Goal: Task Accomplishment & Management: Complete application form

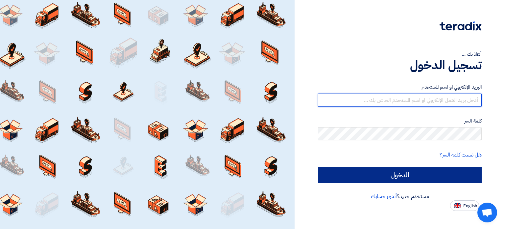
type input "[EMAIL_ADDRESS][DOMAIN_NAME]"
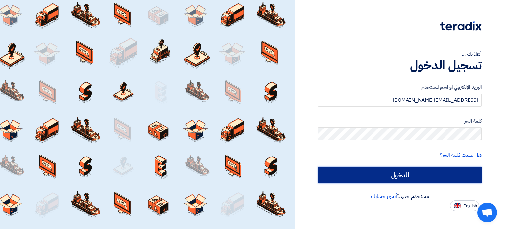
click at [377, 173] on input "الدخول" at bounding box center [400, 175] width 164 height 16
type input "Sign in"
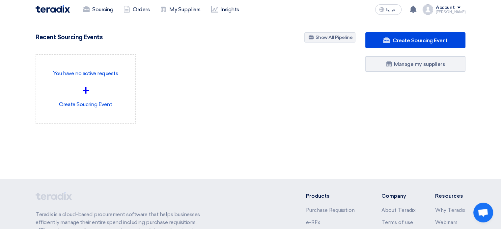
click at [462, 6] on div "Account" at bounding box center [450, 8] width 30 height 6
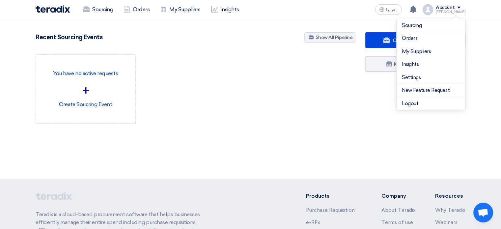
click at [330, 70] on div "You have no active requests + Create Soucring Event" at bounding box center [195, 94] width 329 height 80
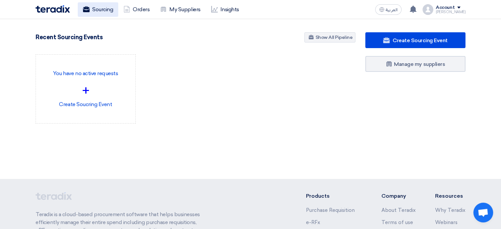
click at [113, 13] on link "Sourcing" at bounding box center [98, 9] width 40 height 14
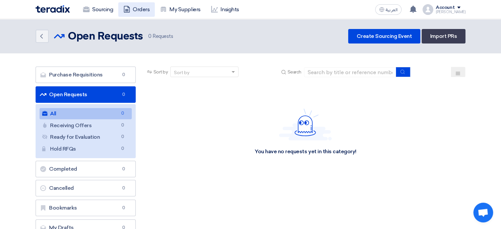
click at [140, 9] on link "Orders" at bounding box center [136, 9] width 37 height 14
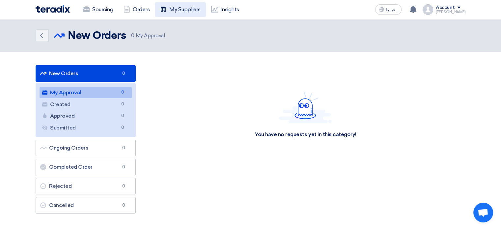
click at [197, 9] on link "My Suppliers" at bounding box center [180, 9] width 51 height 14
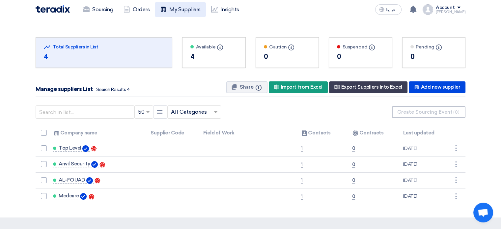
click at [187, 10] on link "My Suppliers" at bounding box center [180, 9] width 51 height 14
click at [238, 7] on link "Insights" at bounding box center [225, 9] width 39 height 14
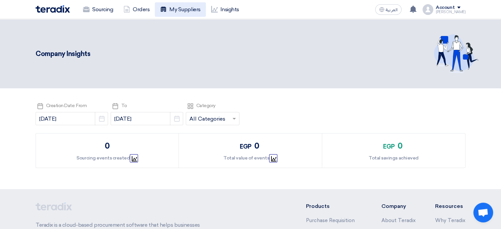
click at [190, 8] on link "My Suppliers" at bounding box center [180, 9] width 51 height 14
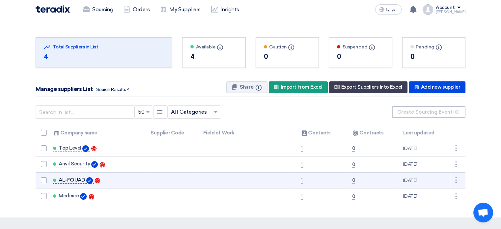
click at [78, 179] on span "AL-FOUAD" at bounding box center [72, 179] width 26 height 5
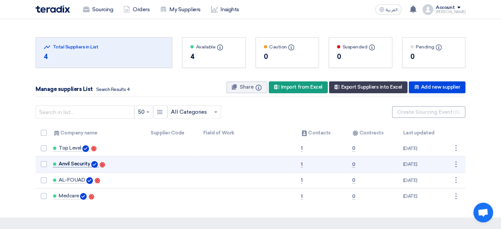
click at [74, 163] on span "Anvil Security" at bounding box center [74, 163] width 31 height 5
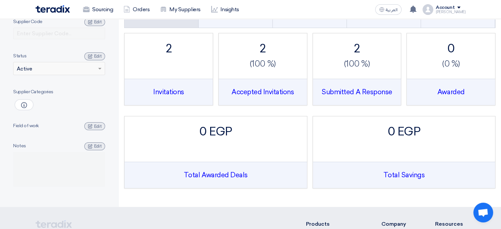
scroll to position [33, 0]
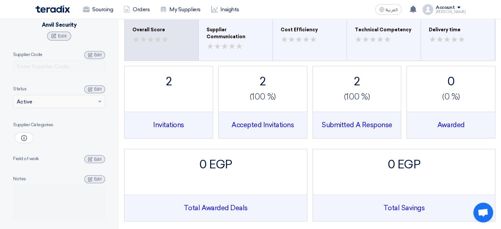
click at [58, 12] on img at bounding box center [53, 9] width 34 height 8
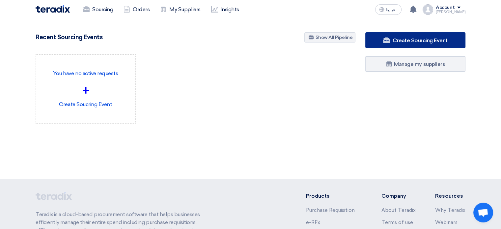
click at [454, 40] on link "Create Sourcing Event" at bounding box center [415, 40] width 100 height 16
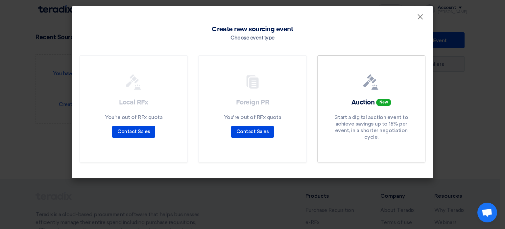
drag, startPoint x: 411, startPoint y: 22, endPoint x: 416, endPoint y: 21, distance: 4.7
click at [412, 22] on div "Create new sourcing event Choose event type Local RFx You're out of RFx quota C…" at bounding box center [253, 99] width 362 height 157
click at [421, 19] on span "×" at bounding box center [420, 18] width 7 height 13
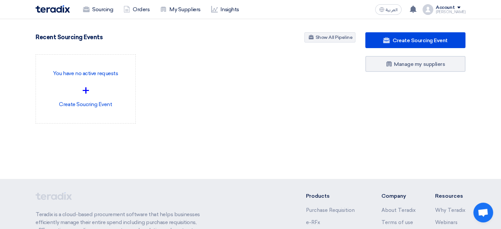
click at [459, 8] on div "Account" at bounding box center [450, 8] width 30 height 6
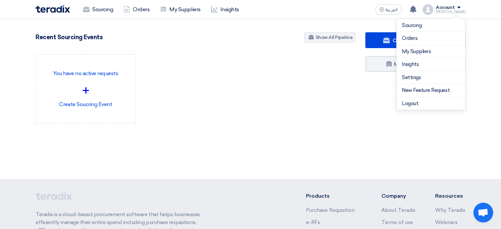
click at [453, 12] on div "[PERSON_NAME]" at bounding box center [450, 12] width 30 height 4
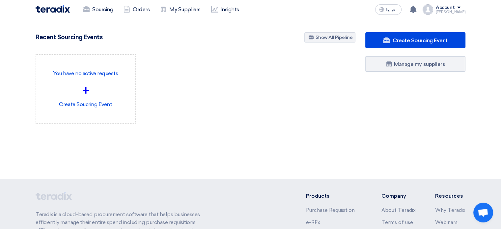
click at [453, 12] on div "[PERSON_NAME]" at bounding box center [450, 12] width 30 height 4
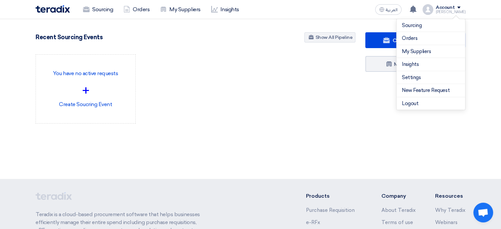
click at [433, 8] on img at bounding box center [427, 9] width 11 height 11
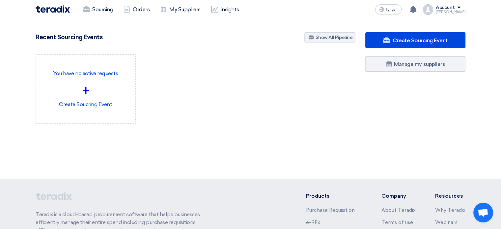
click at [433, 8] on img at bounding box center [427, 9] width 11 height 11
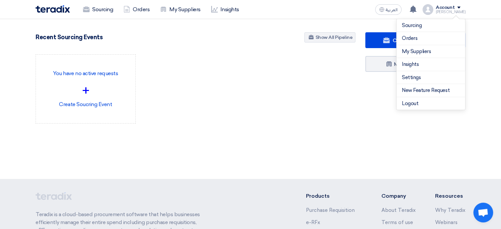
click at [267, 92] on div "You have no active requests + Create Soucring Event" at bounding box center [195, 94] width 329 height 80
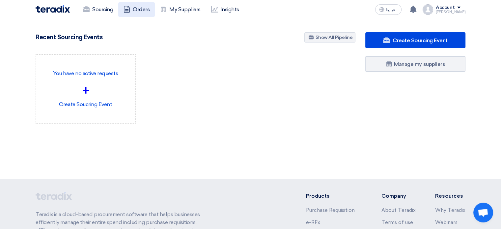
click at [129, 10] on icon at bounding box center [126, 9] width 7 height 7
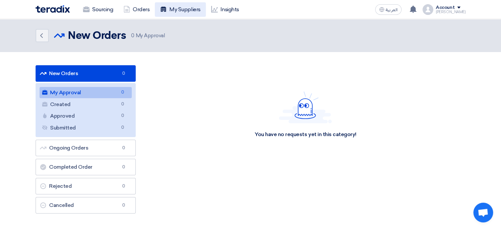
click at [173, 16] on link "My Suppliers" at bounding box center [180, 9] width 51 height 14
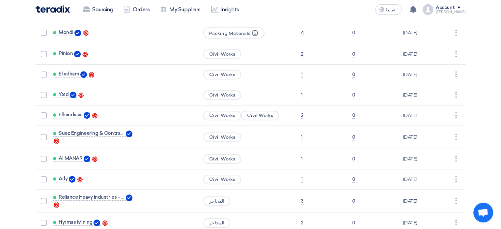
scroll to position [362, 0]
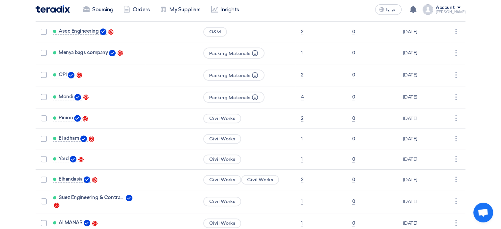
click at [54, 10] on img at bounding box center [53, 9] width 34 height 8
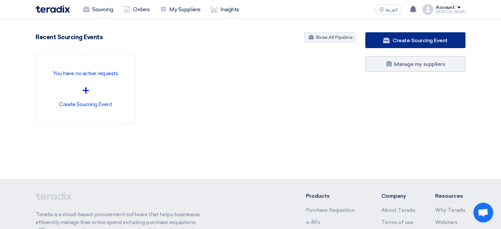
click at [432, 42] on span "Create Sourcing Event" at bounding box center [419, 40] width 55 height 6
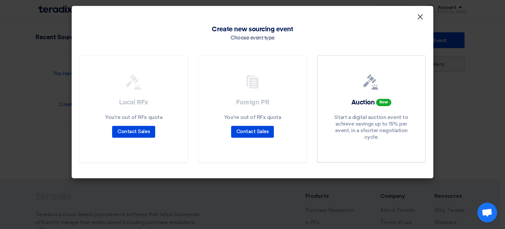
click at [421, 18] on span "×" at bounding box center [420, 18] width 7 height 13
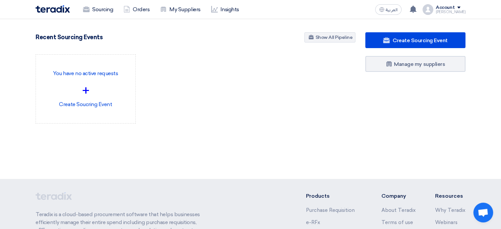
click at [462, 6] on div "Account" at bounding box center [450, 8] width 30 height 6
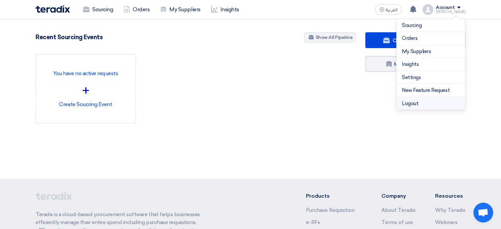
click at [429, 102] on li "Logout" at bounding box center [430, 103] width 68 height 13
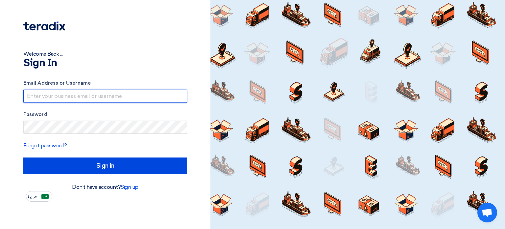
type input "[EMAIL_ADDRESS][DOMAIN_NAME]"
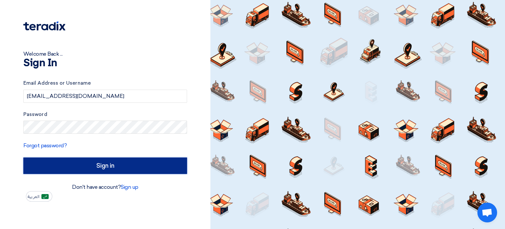
click at [80, 169] on input "Sign in" at bounding box center [105, 165] width 164 height 16
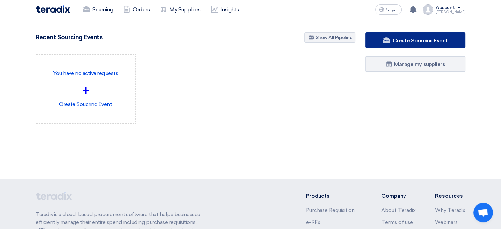
click at [396, 42] on span "Create Sourcing Event" at bounding box center [419, 40] width 55 height 6
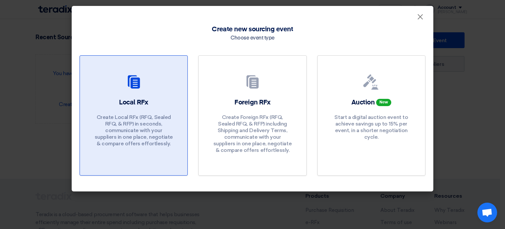
click at [157, 107] on div "Local RFx Create Local RFx (RFQ, Sealed RFQ, & RFP) in seconds, communicate wit…" at bounding box center [134, 124] width 92 height 52
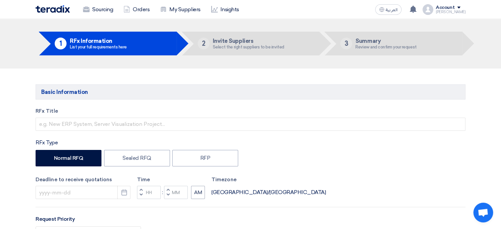
scroll to position [33, 0]
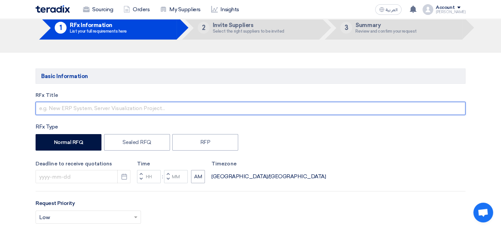
click at [111, 108] on input "text" at bounding box center [250, 108] width 429 height 13
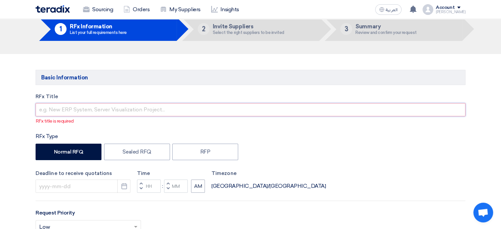
scroll to position [66, 0]
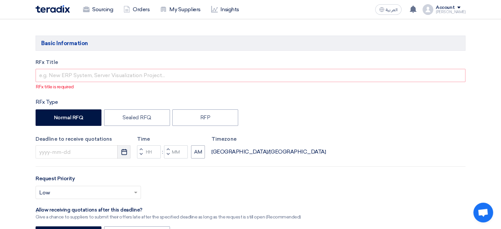
click at [125, 152] on icon "Pick a date" at bounding box center [124, 151] width 7 height 7
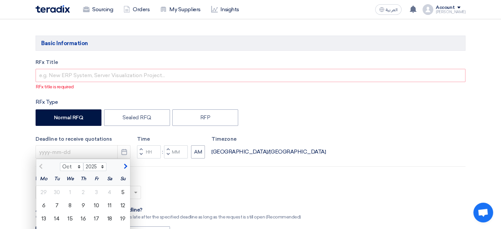
scroll to position [99, 0]
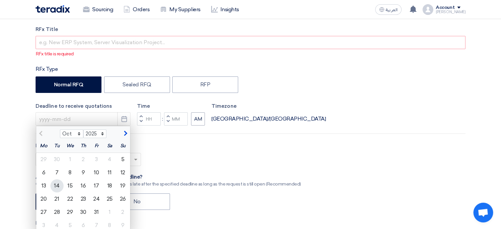
click at [59, 185] on div "14" at bounding box center [56, 185] width 13 height 13
type input "10/14/2025"
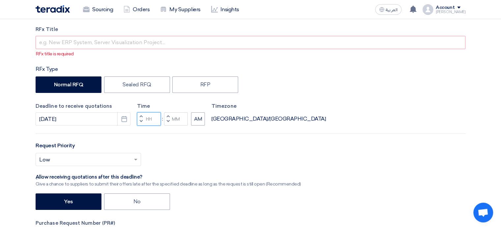
click at [151, 116] on input "Hours" at bounding box center [149, 118] width 24 height 13
type input "01"
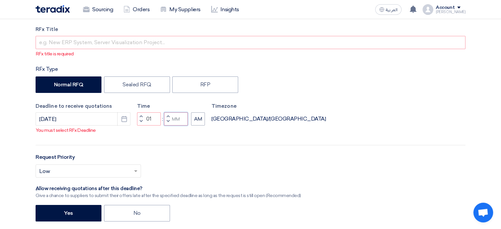
click at [176, 125] on input "Minutes" at bounding box center [176, 118] width 24 height 13
type input "00"
click at [193, 129] on div "RFx Title RFx title is required RFx Type Normal RFQ Sealed RFQ RFP Deadline to …" at bounding box center [250, 169] width 439 height 286
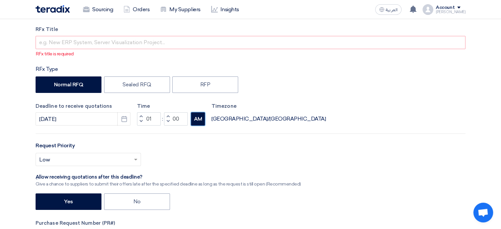
click at [195, 119] on button "AM" at bounding box center [198, 118] width 14 height 13
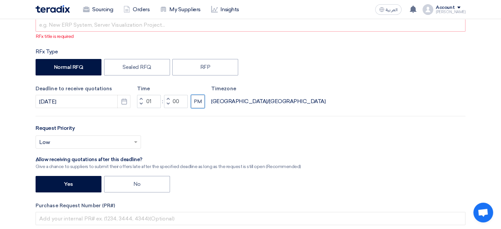
scroll to position [165, 0]
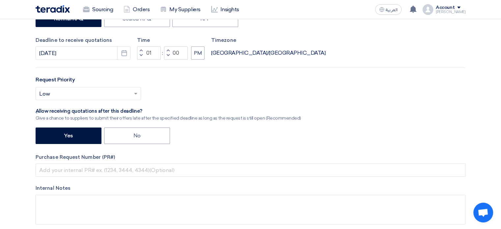
click at [89, 90] on input "text" at bounding box center [84, 94] width 91 height 11
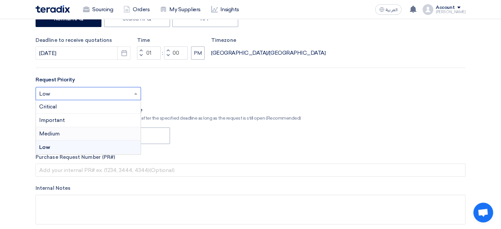
click at [66, 135] on div "Medium" at bounding box center [88, 133] width 105 height 13
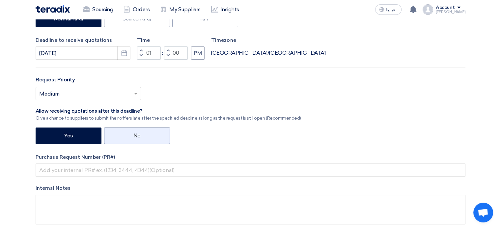
click at [121, 136] on label "No" at bounding box center [137, 135] width 66 height 16
click at [133, 136] on input "No" at bounding box center [135, 135] width 4 height 4
radio input "true"
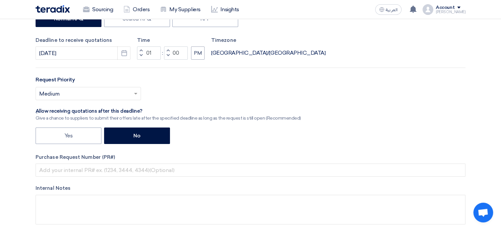
scroll to position [197, 0]
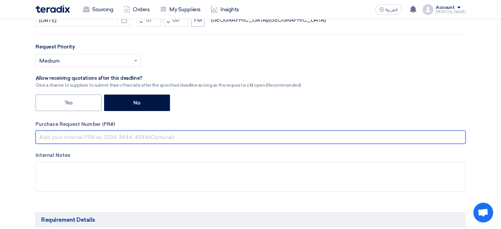
click at [90, 140] on input "text" at bounding box center [250, 136] width 429 height 13
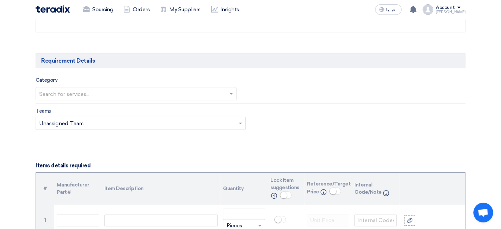
scroll to position [362, 0]
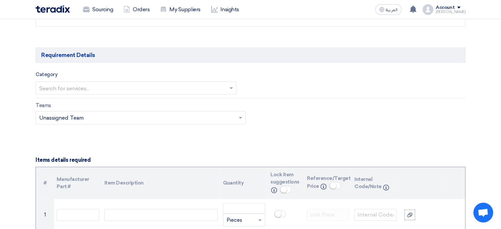
type input "1044458"
click at [97, 94] on div "Category Search for services..." at bounding box center [250, 84] width 429 height 28
click at [97, 92] on input "text" at bounding box center [132, 88] width 187 height 11
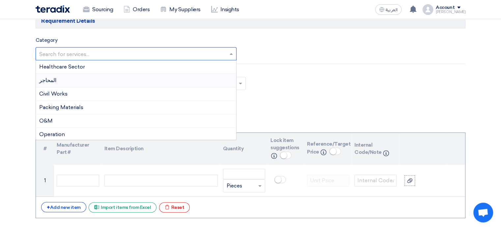
scroll to position [395, 0]
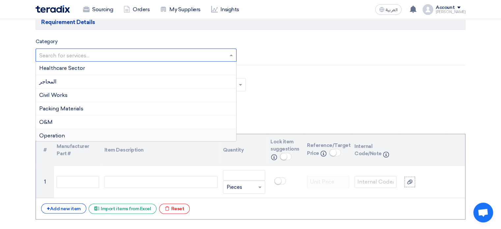
click at [61, 135] on span "Operation" at bounding box center [52, 135] width 26 height 6
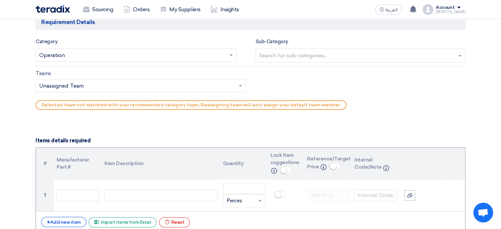
click at [101, 81] on input "text" at bounding box center [137, 86] width 196 height 11
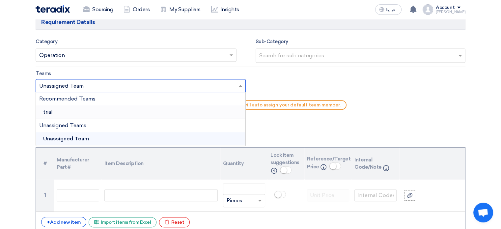
click at [64, 110] on div "trial" at bounding box center [140, 111] width 209 height 13
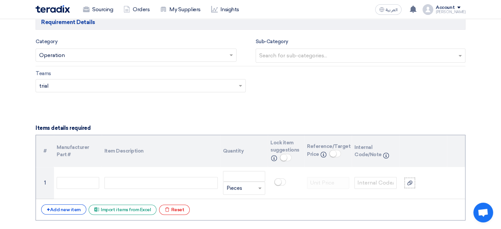
drag, startPoint x: 12, startPoint y: 144, endPoint x: 35, endPoint y: 161, distance: 28.6
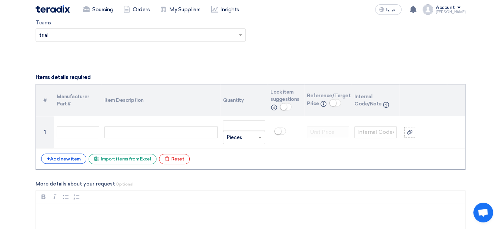
scroll to position [461, 0]
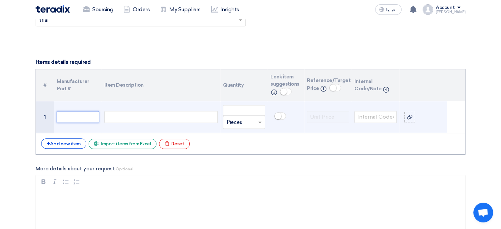
click at [67, 119] on input "text" at bounding box center [78, 117] width 42 height 12
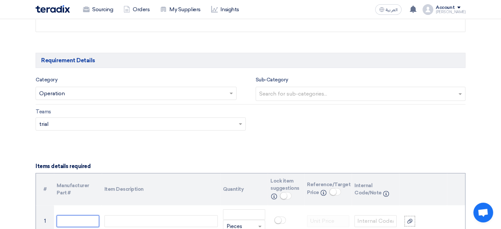
scroll to position [395, 0]
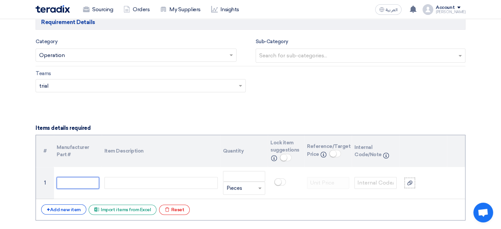
type input "1"
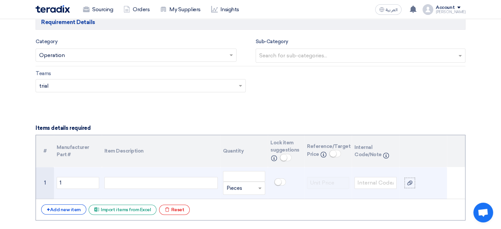
drag, startPoint x: 30, startPoint y: 112, endPoint x: 174, endPoint y: 183, distance: 160.7
click at [175, 183] on div at bounding box center [160, 183] width 113 height 12
click at [83, 183] on input "1" at bounding box center [78, 183] width 42 height 12
type input "1"
click at [149, 183] on div at bounding box center [160, 183] width 113 height 12
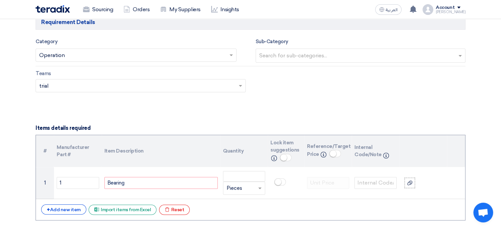
click at [158, 186] on div "Bearing" at bounding box center [160, 183] width 113 height 12
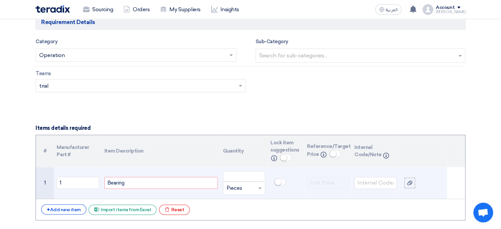
click at [238, 186] on input "text" at bounding box center [239, 188] width 27 height 11
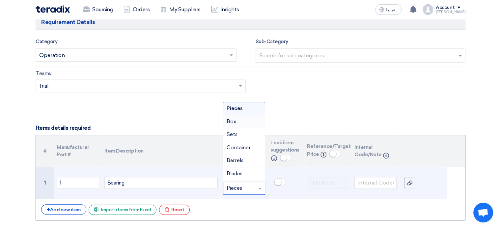
click at [245, 123] on div "Box" at bounding box center [243, 121] width 41 height 13
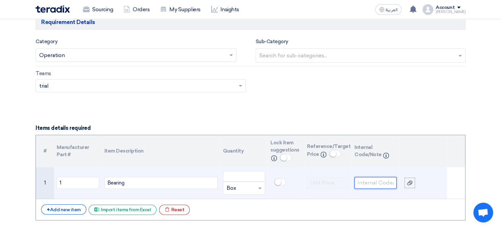
click at [379, 184] on input "text" at bounding box center [375, 183] width 42 height 12
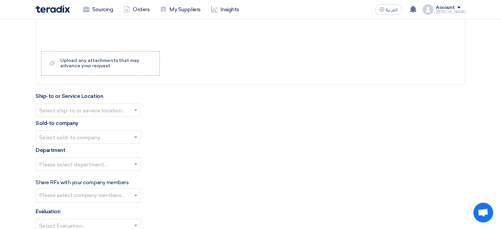
scroll to position [658, 0]
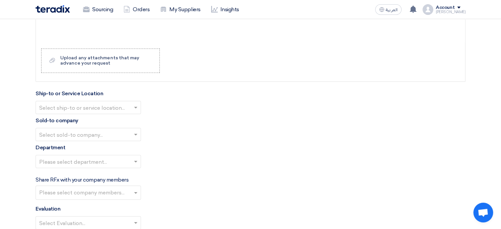
type input "22"
click at [83, 109] on input "text" at bounding box center [84, 108] width 91 height 11
click at [92, 117] on span "مصنع الشركة العربية للأسمنت (ACC)" at bounding box center [80, 120] width 82 height 6
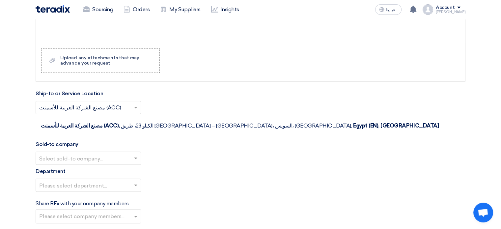
click at [85, 153] on input "text" at bounding box center [84, 158] width 91 height 11
click at [88, 168] on span "Arabian Cement Company" at bounding box center [72, 171] width 66 height 6
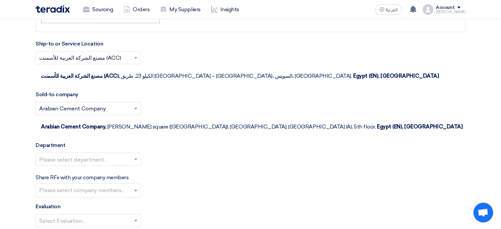
scroll to position [724, 0]
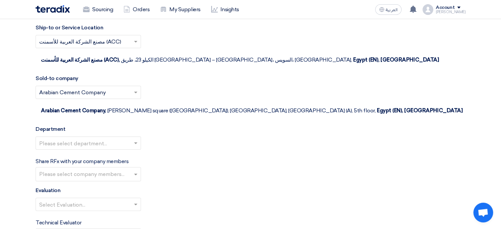
click at [75, 138] on input "text" at bounding box center [84, 143] width 91 height 11
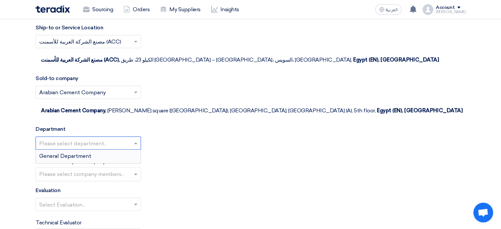
click at [67, 153] on span "General Department" at bounding box center [65, 156] width 52 height 6
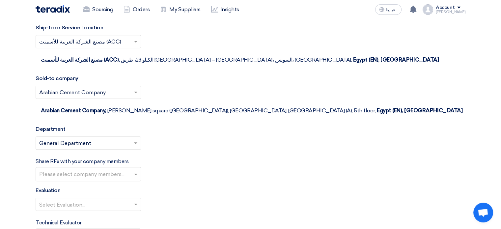
click at [74, 169] on input "text" at bounding box center [89, 174] width 100 height 11
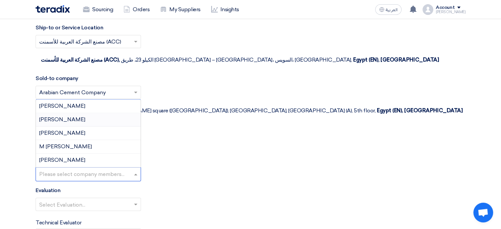
click at [100, 113] on div "Aly Zidan" at bounding box center [88, 119] width 105 height 13
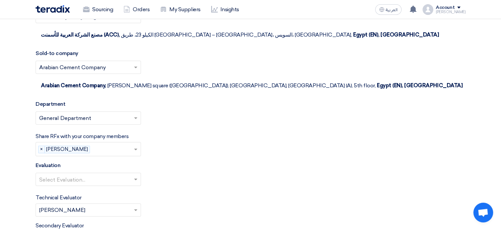
scroll to position [790, 0]
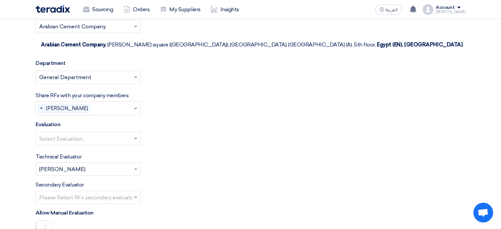
click at [111, 103] on input "text" at bounding box center [112, 108] width 41 height 11
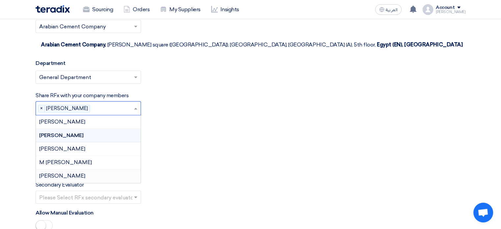
click at [65, 172] on span "Mohamed Abdelkhalek" at bounding box center [62, 175] width 46 height 6
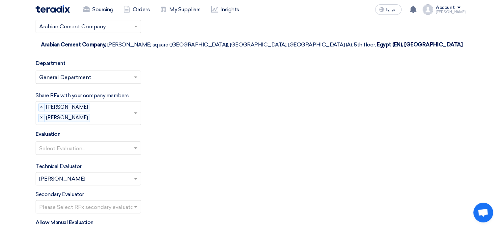
click at [83, 143] on input "text" at bounding box center [84, 148] width 91 height 11
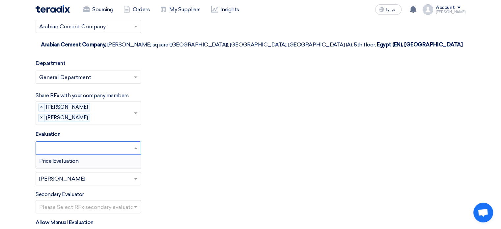
click at [78, 158] on span "Price Evaluation" at bounding box center [58, 161] width 39 height 6
click at [73, 130] on div "Evaluation Select Evaluation... × Price Evaluation ×" at bounding box center [250, 145] width 429 height 30
click at [78, 143] on input "text" at bounding box center [84, 148] width 91 height 11
drag, startPoint x: 0, startPoint y: 133, endPoint x: 8, endPoint y: 133, distance: 7.9
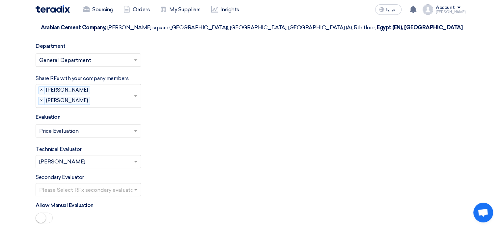
scroll to position [823, 0]
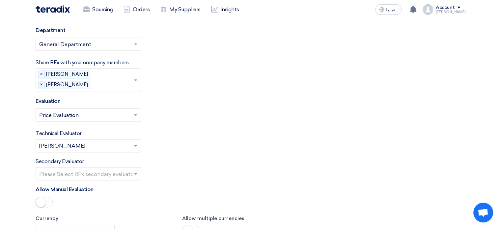
click at [93, 141] on input "text" at bounding box center [84, 146] width 91 height 11
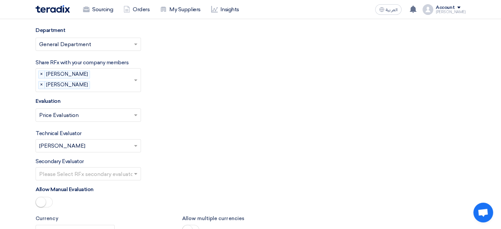
click at [77, 168] on input "text" at bounding box center [84, 173] width 91 height 11
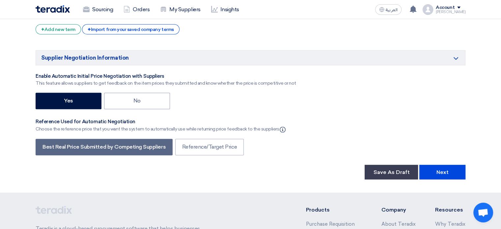
scroll to position [1048, 0]
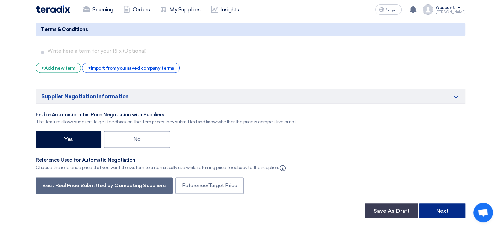
click at [439, 203] on button "Next" at bounding box center [442, 210] width 46 height 14
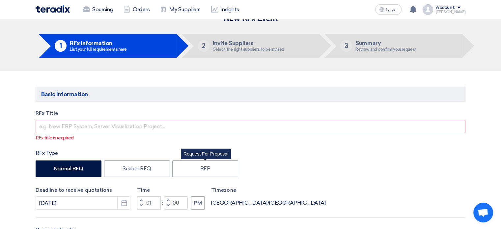
scroll to position [0, 0]
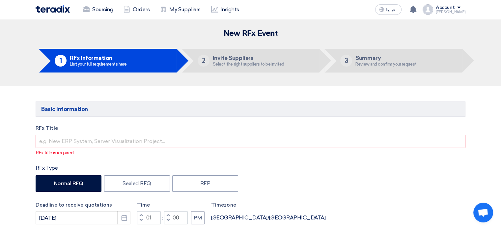
click at [51, 8] on img at bounding box center [53, 9] width 34 height 8
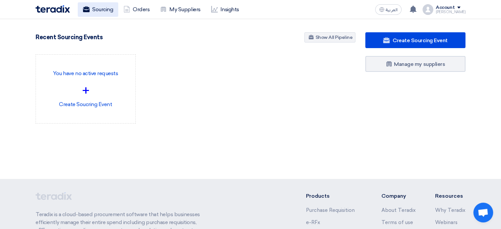
click at [115, 12] on link "Sourcing" at bounding box center [98, 9] width 40 height 14
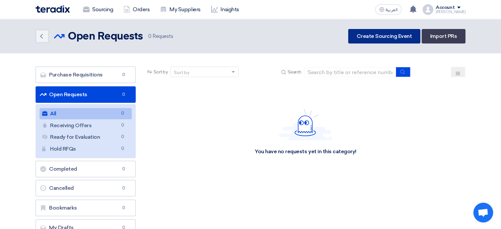
click at [383, 34] on link "Create Sourcing Event" at bounding box center [384, 36] width 72 height 14
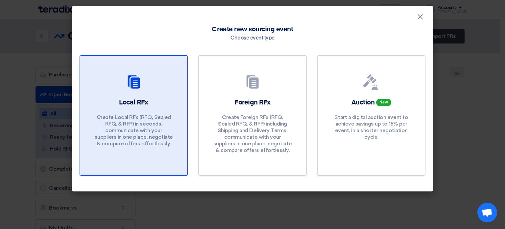
click at [157, 90] on div at bounding box center [134, 83] width 92 height 18
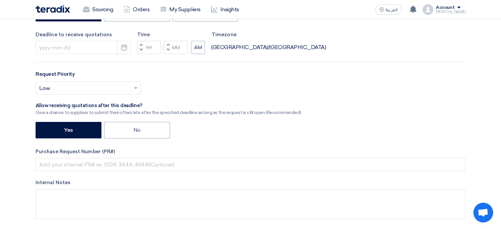
scroll to position [165, 0]
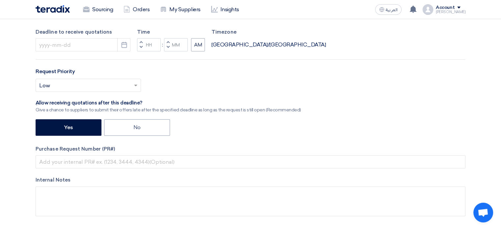
drag, startPoint x: 0, startPoint y: 69, endPoint x: 334, endPoint y: 79, distance: 334.1
click at [334, 79] on div "Select priority... × Low ×" at bounding box center [250, 88] width 429 height 18
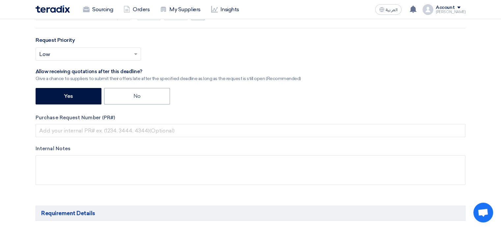
scroll to position [230, 0]
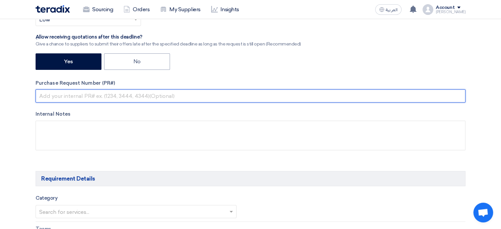
click at [61, 100] on input "text" at bounding box center [250, 95] width 429 height 13
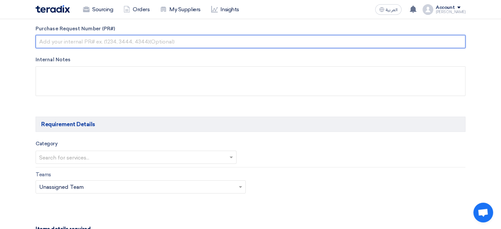
scroll to position [296, 0]
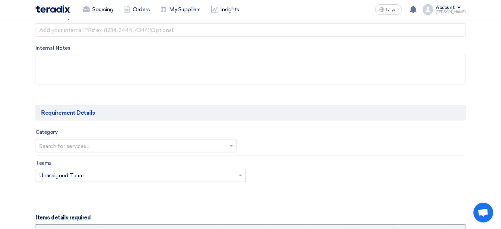
click at [77, 141] on input "text" at bounding box center [132, 146] width 187 height 11
type input "6"
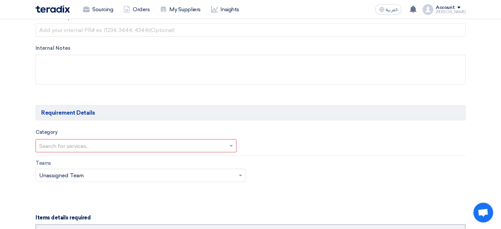
scroll to position [329, 0]
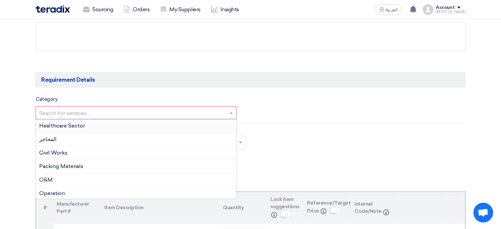
click at [85, 115] on input "text" at bounding box center [132, 113] width 187 height 11
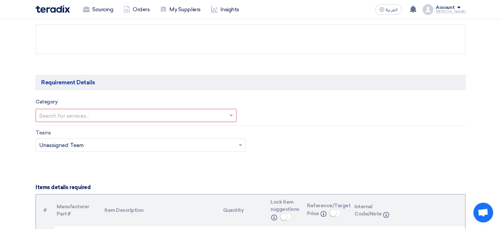
scroll to position [307, 0]
